Goal: Navigation & Orientation: Go to known website

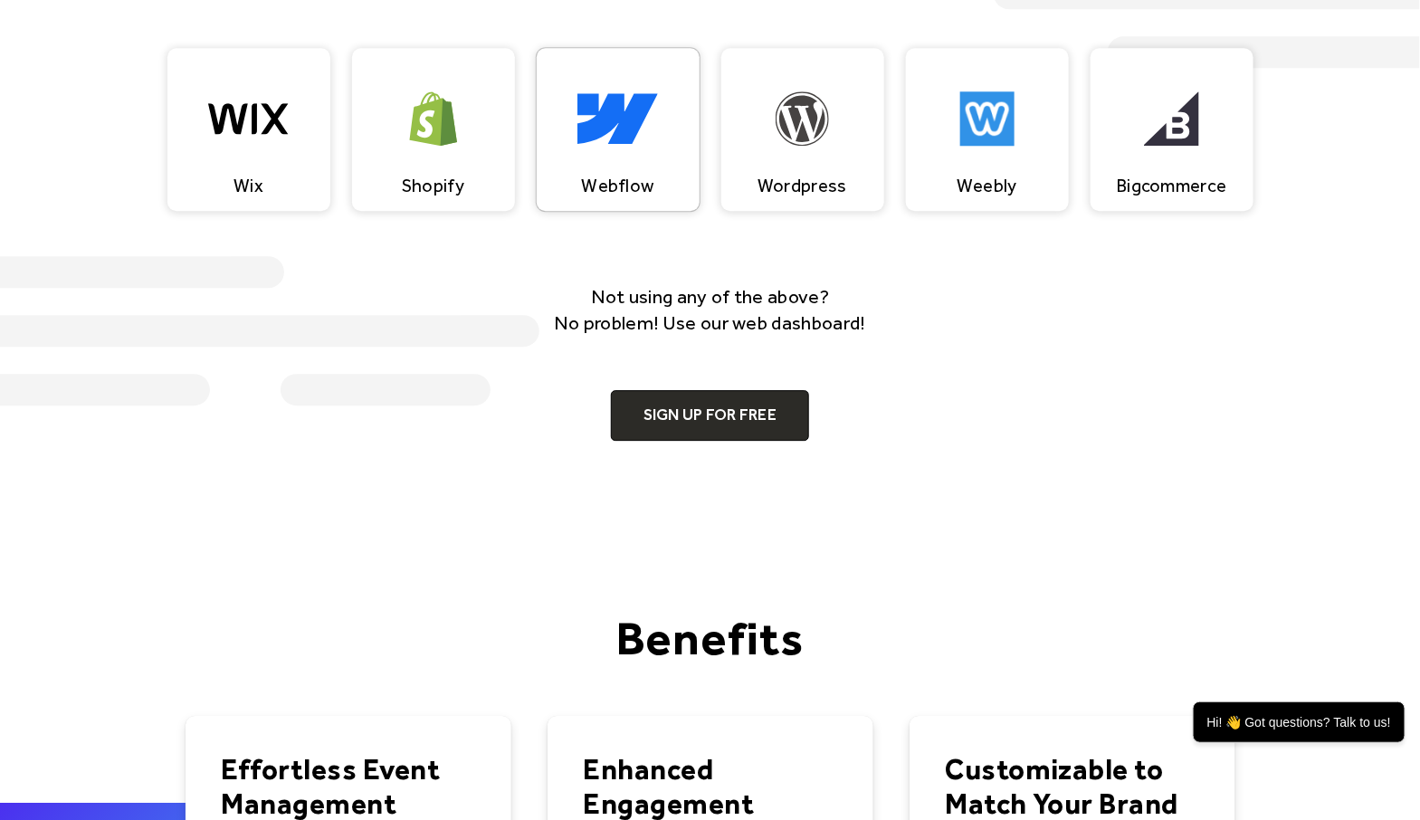
scroll to position [1709, 0]
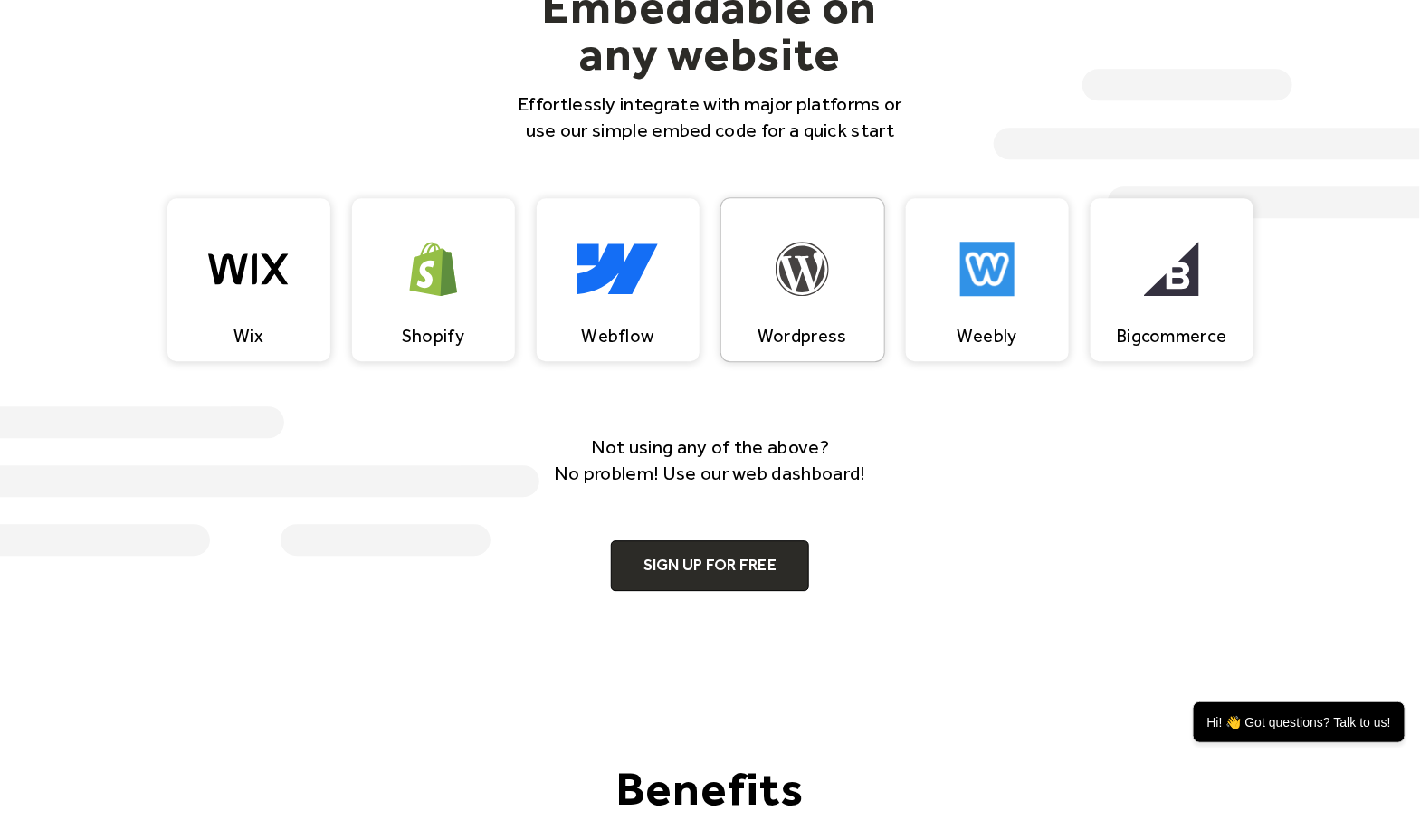
click at [808, 276] on img at bounding box center [803, 269] width 54 height 54
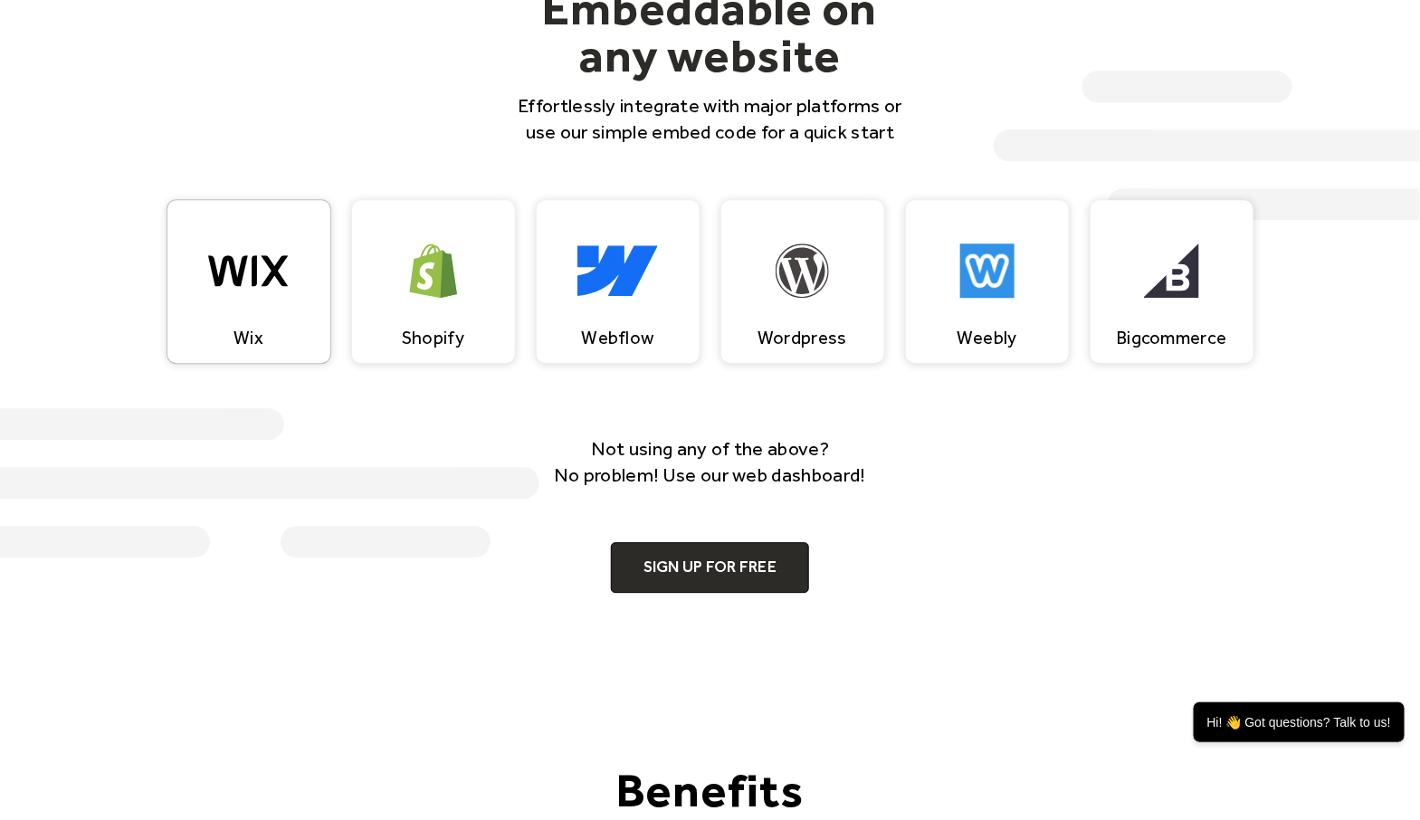
click at [243, 259] on img at bounding box center [248, 270] width 81 height 54
click at [610, 262] on img at bounding box center [617, 270] width 81 height 54
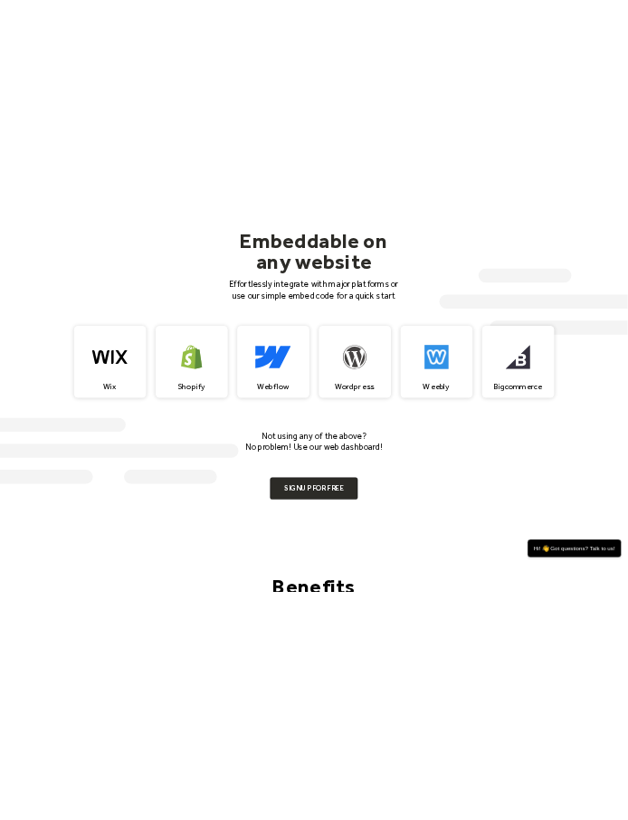
scroll to position [1709, 0]
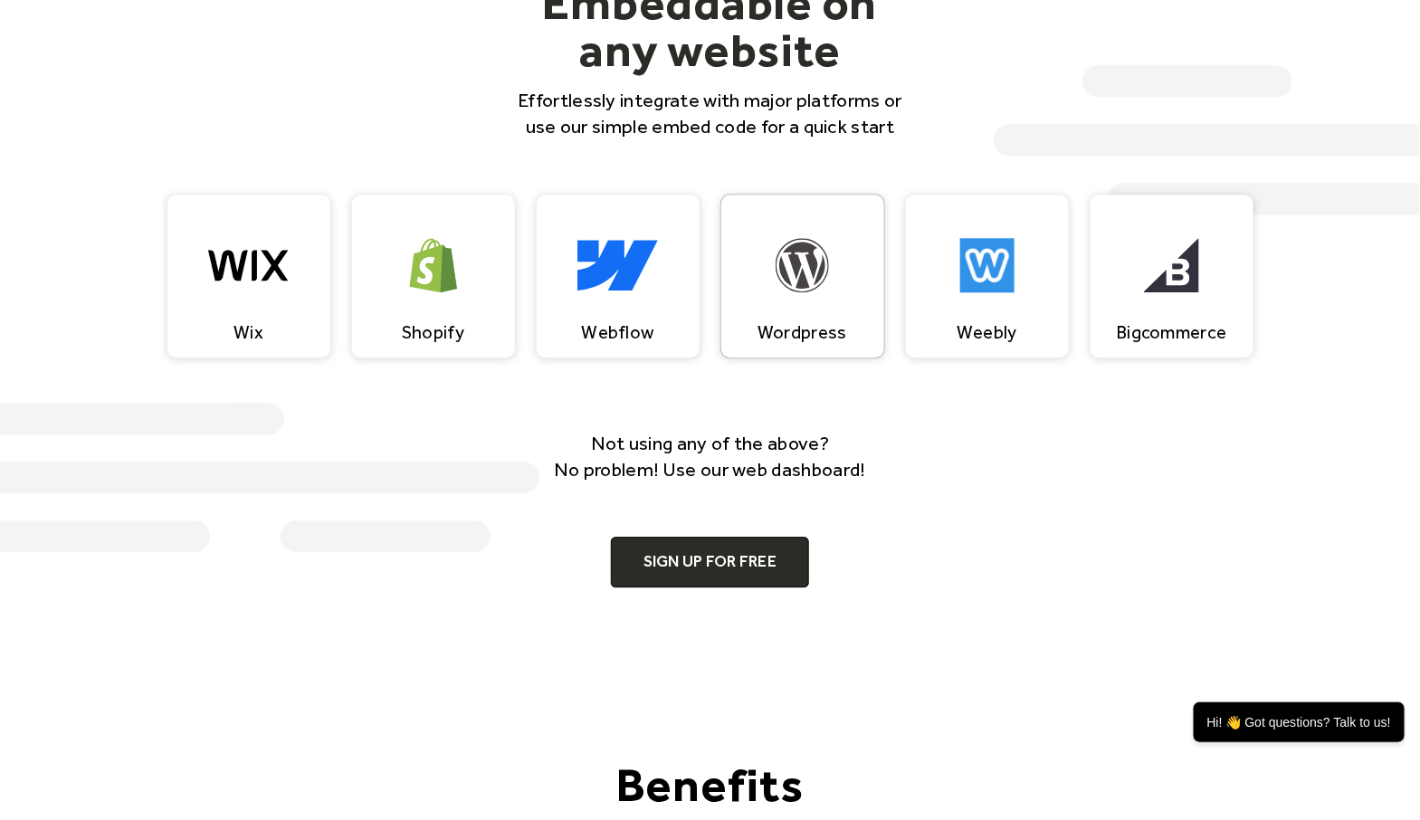
click at [824, 262] on img at bounding box center [803, 265] width 54 height 54
